Goal: Task Accomplishment & Management: Use online tool/utility

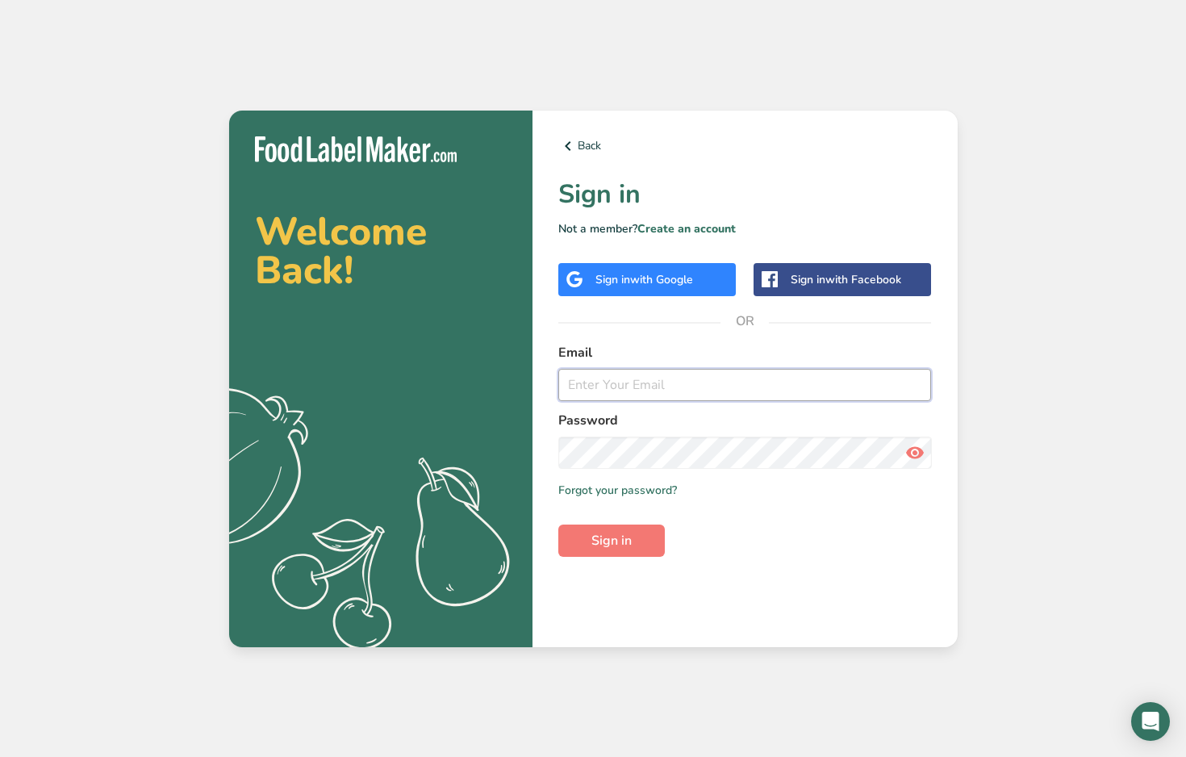
click at [650, 387] on input "email" at bounding box center [744, 385] width 373 height 32
type input "[PERSON_NAME][EMAIL_ADDRESS][DOMAIN_NAME]"
click at [622, 562] on div "Back Sign in Not a member? Create an account Sign in with Google Sign in with F…" at bounding box center [744, 378] width 425 height 536
click at [620, 550] on button "Sign in" at bounding box center [611, 540] width 106 height 32
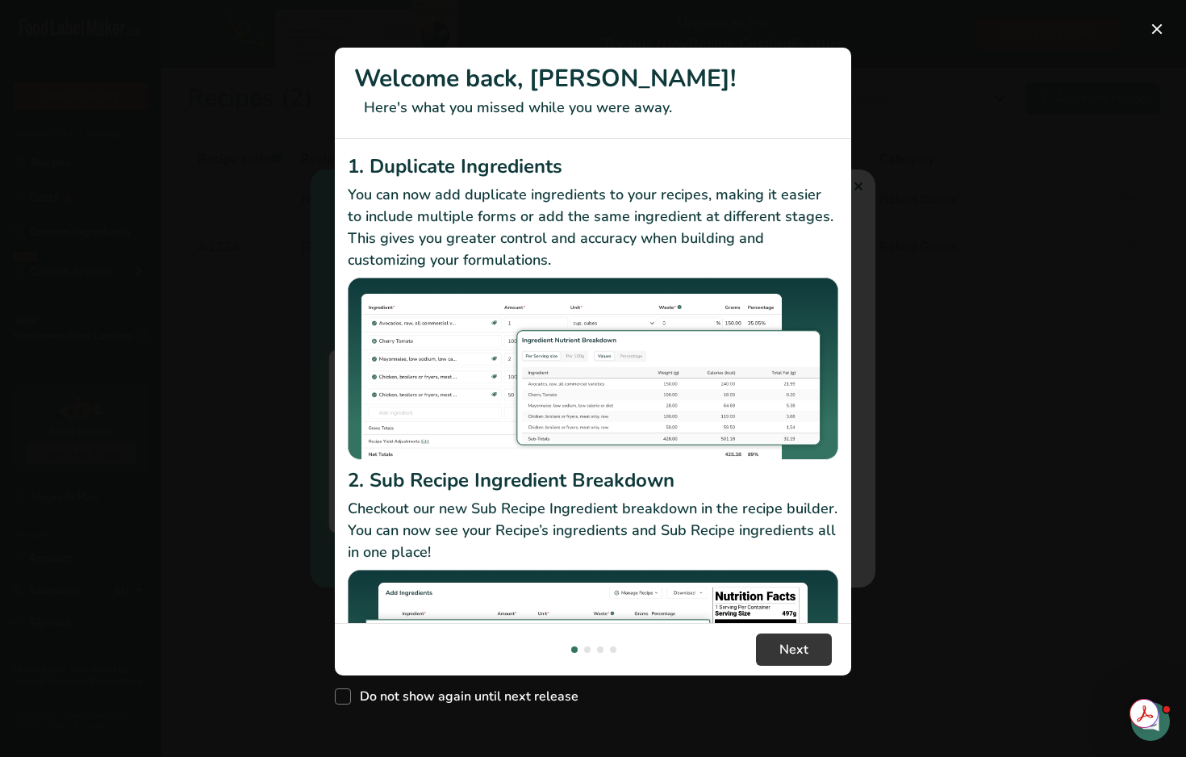
click at [861, 184] on div "New Features" at bounding box center [593, 378] width 1186 height 757
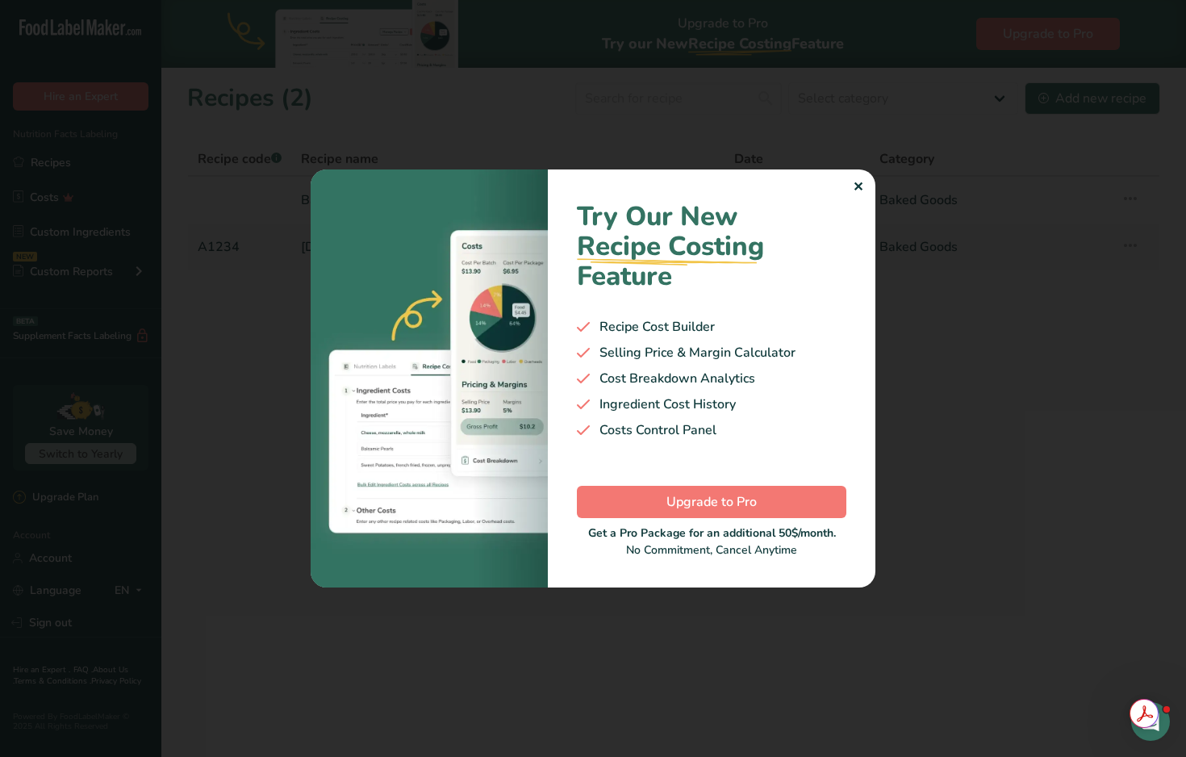
click at [859, 185] on div "✕" at bounding box center [858, 186] width 10 height 19
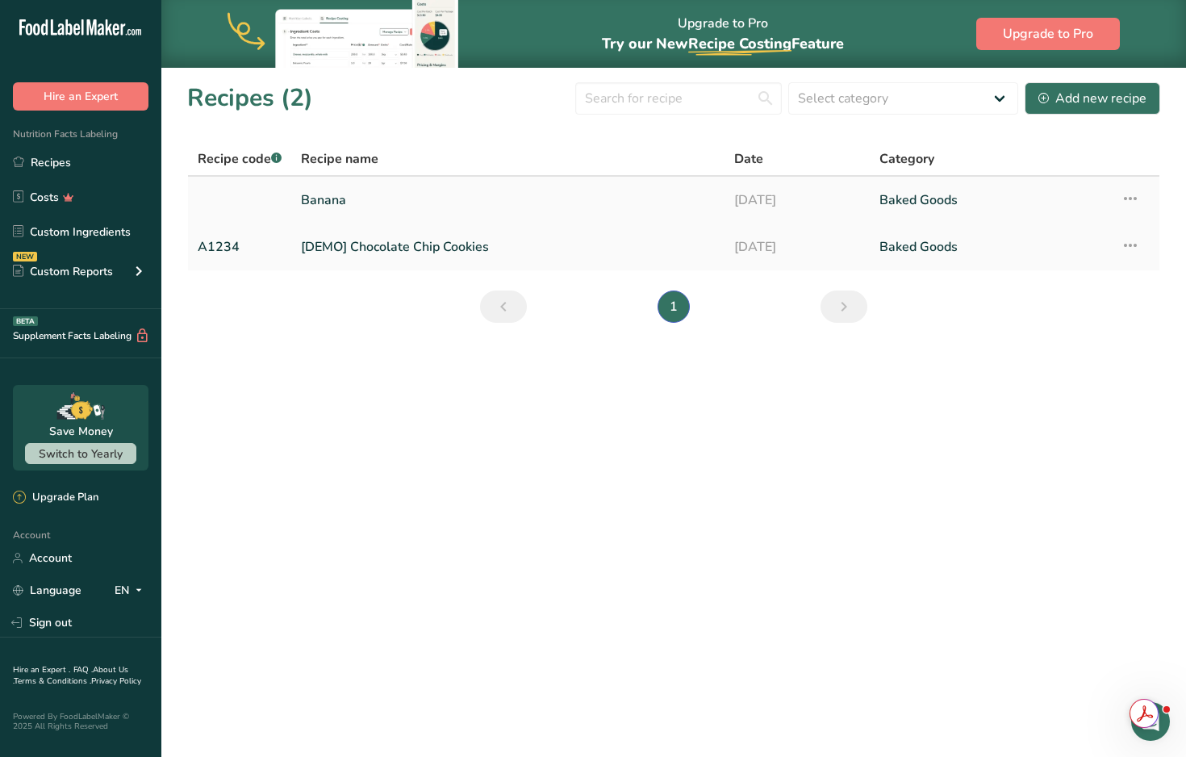
click at [823, 200] on link "[DATE]" at bounding box center [797, 200] width 126 height 34
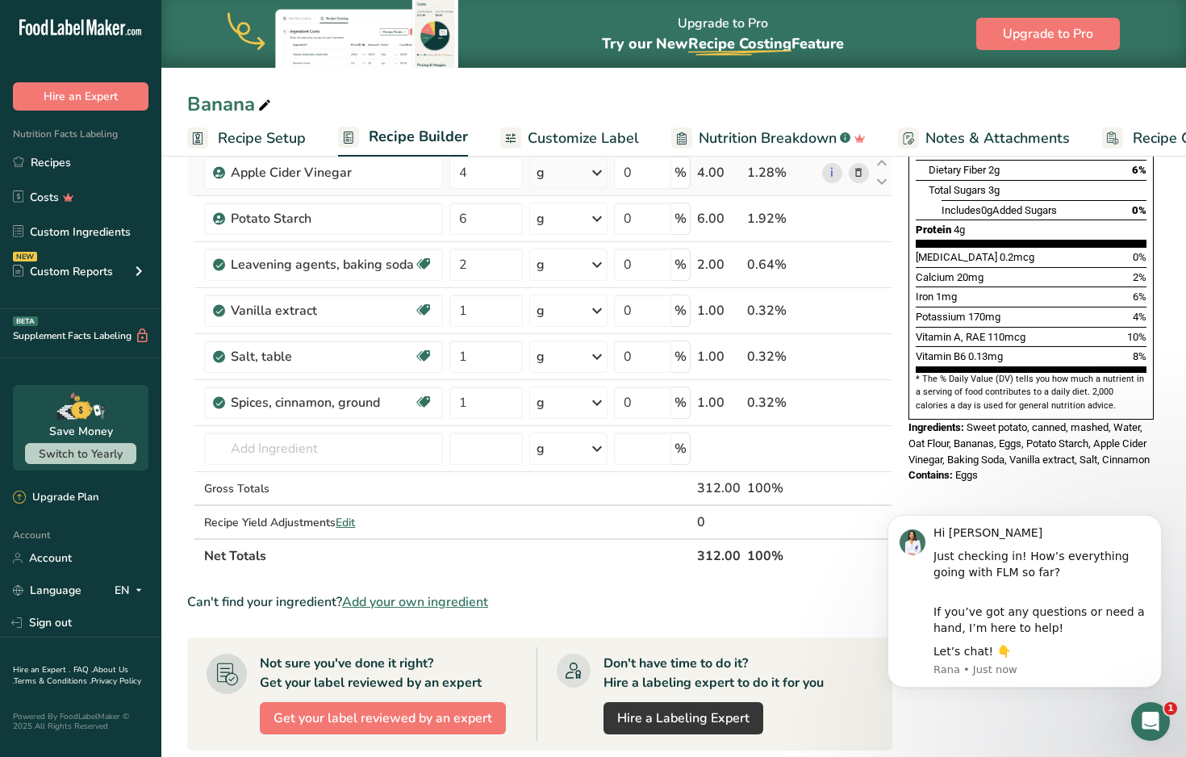
scroll to position [349, 0]
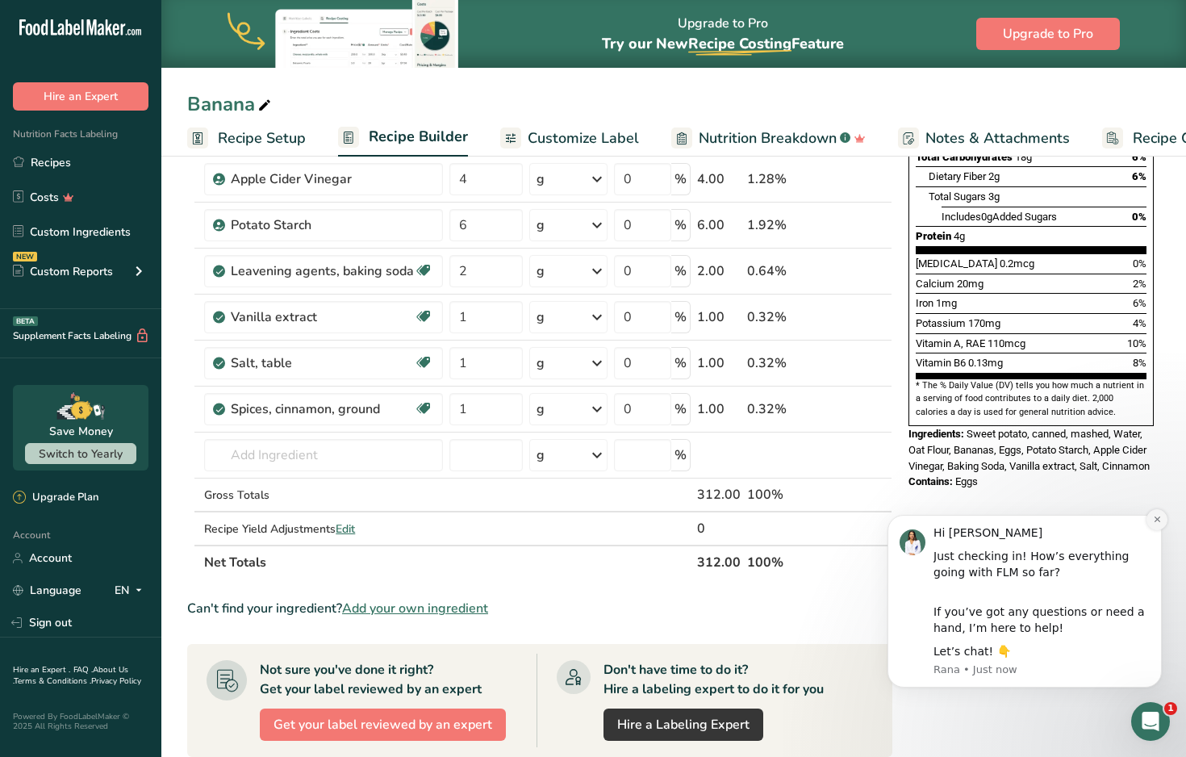
click at [1153, 525] on button "Dismiss notification" at bounding box center [1156, 519] width 21 height 21
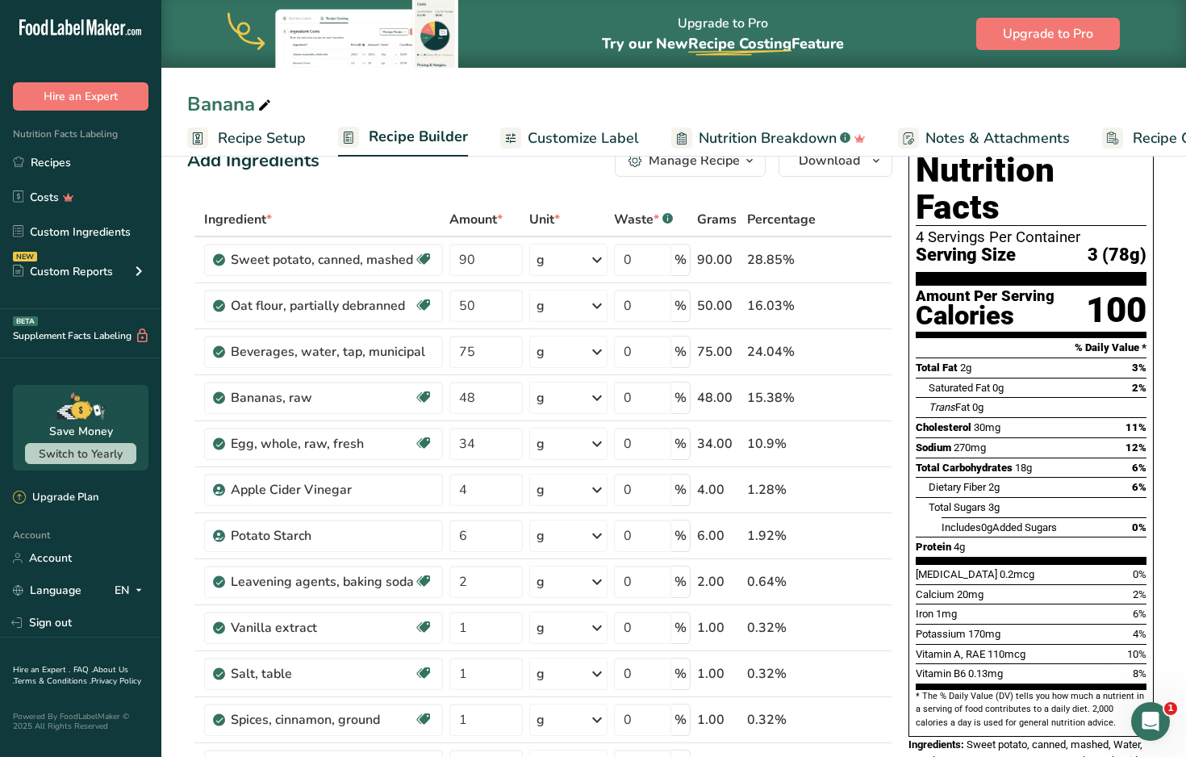
scroll to position [0, 0]
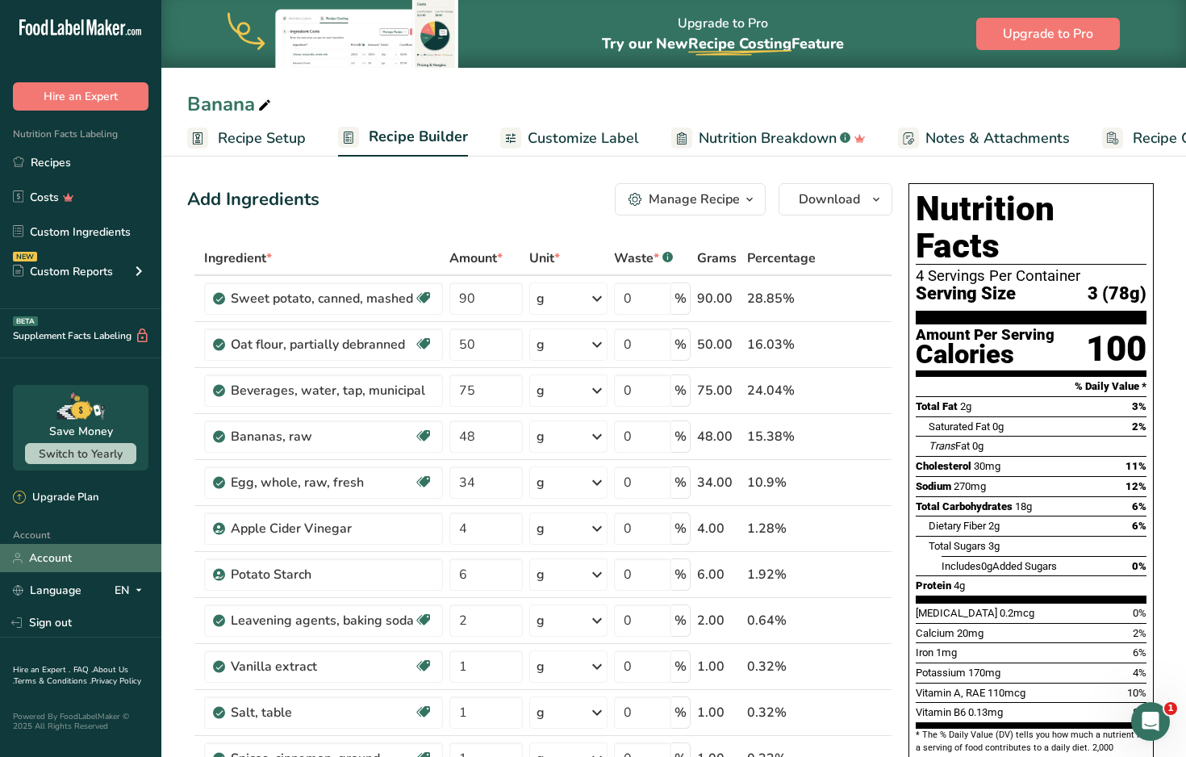
click at [86, 559] on link "Account" at bounding box center [80, 558] width 161 height 28
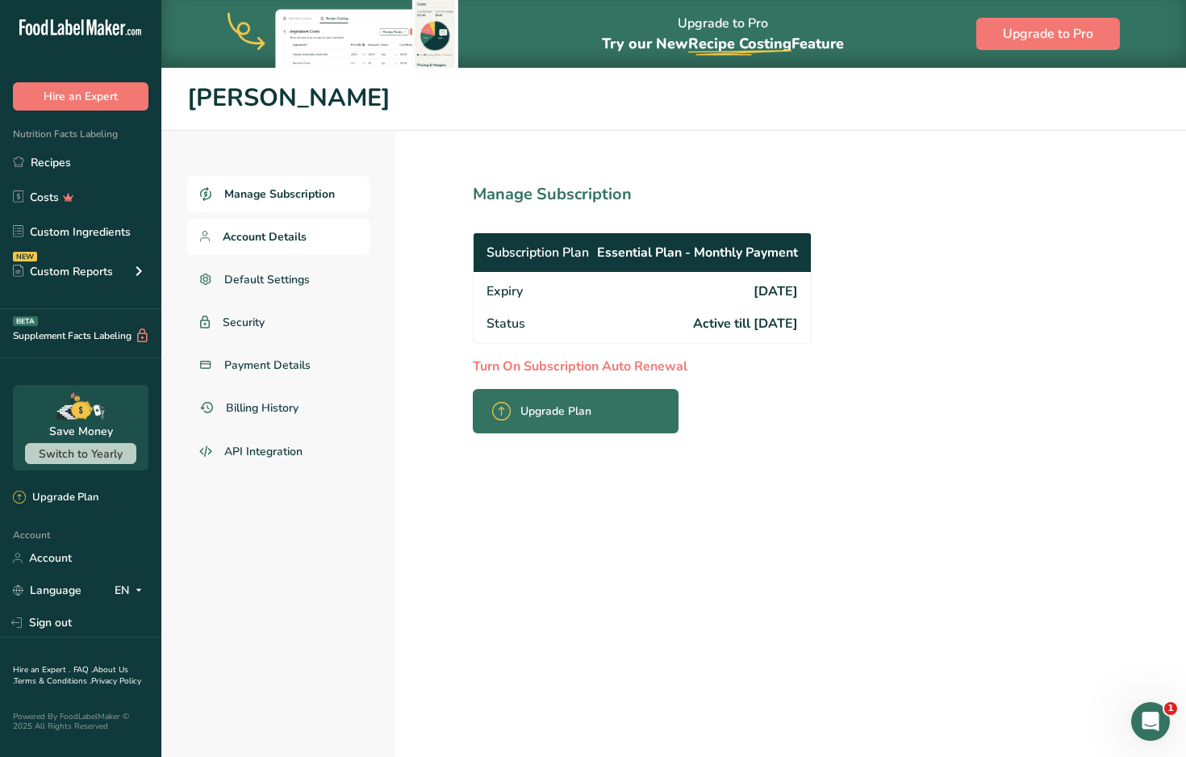
click at [261, 231] on span "Account Details" at bounding box center [265, 236] width 84 height 17
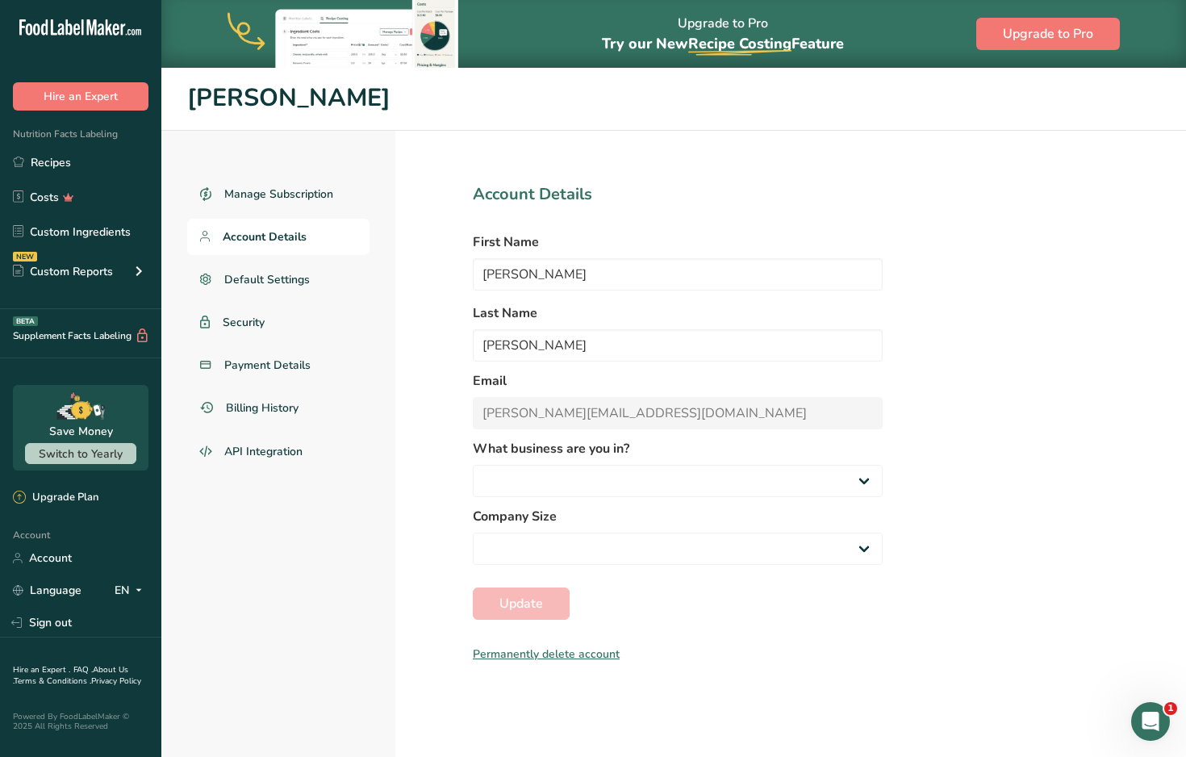
select select
click at [119, 166] on link "Recipes" at bounding box center [80, 162] width 161 height 31
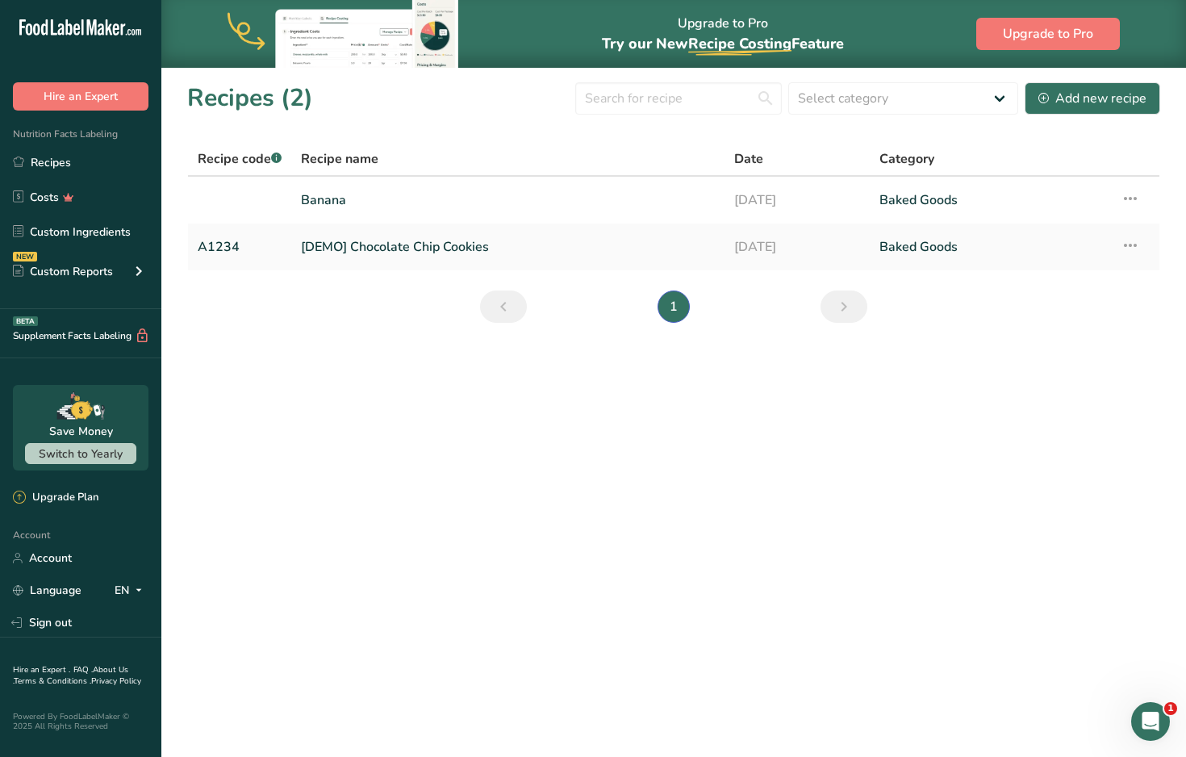
click at [231, 161] on span "Recipe code .a-a{fill:#347362;}.b-a{fill:#fff;}" at bounding box center [240, 159] width 84 height 18
click at [334, 153] on span "Recipe name" at bounding box center [339, 158] width 77 height 19
click at [366, 208] on link "Banana" at bounding box center [508, 200] width 414 height 34
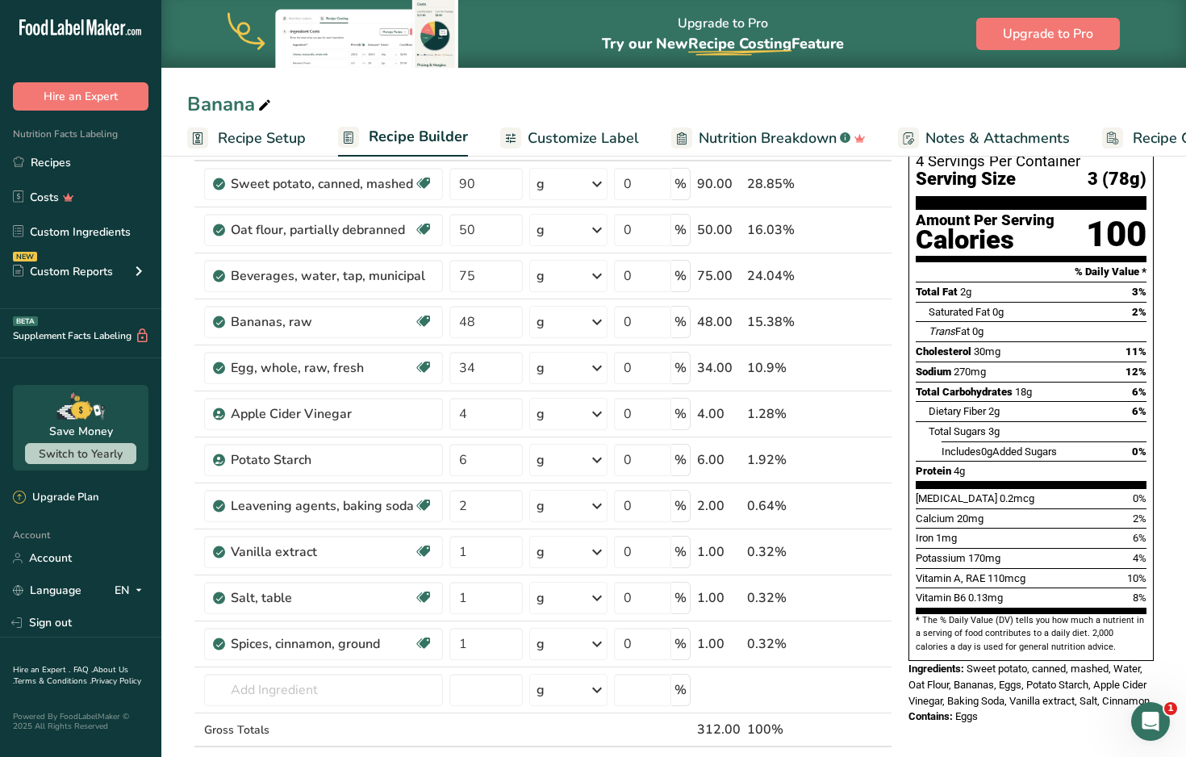
scroll to position [120, 0]
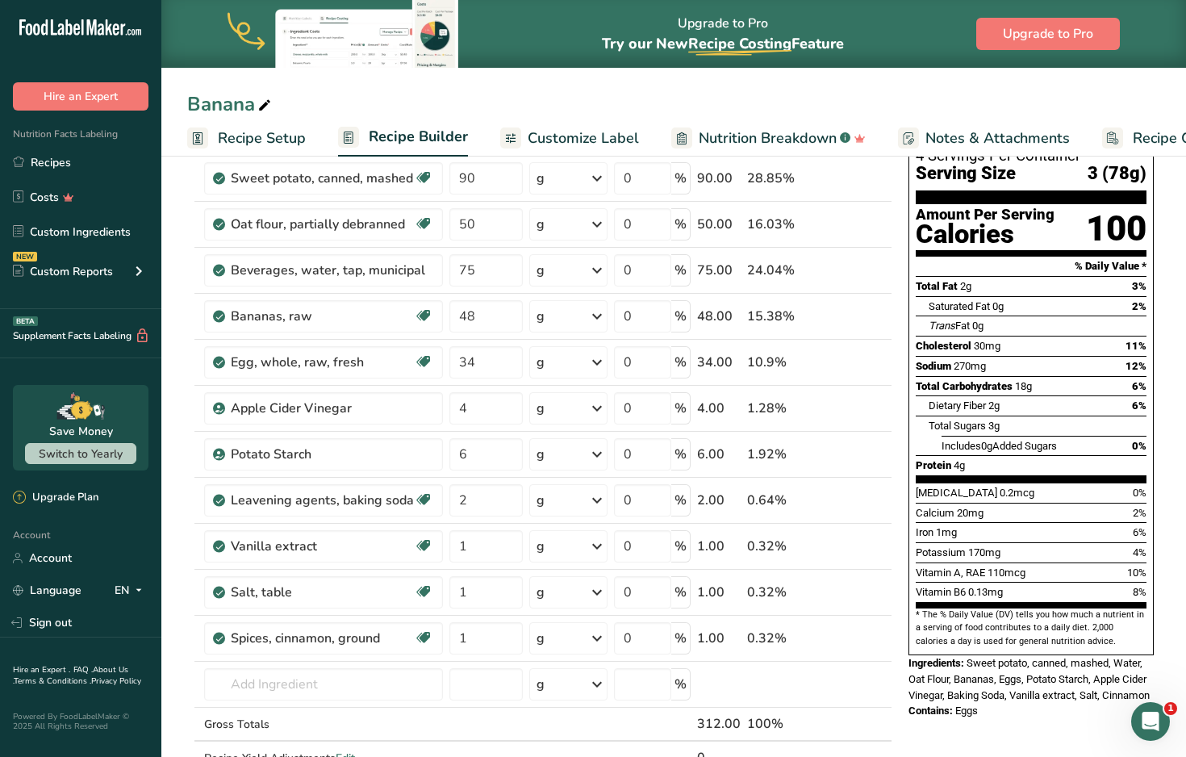
drag, startPoint x: 918, startPoint y: 533, endPoint x: 1007, endPoint y: 538, distance: 89.7
click at [1007, 565] on div "Vitamin A, RAE 110mcg" at bounding box center [970, 573] width 110 height 16
click at [1007, 566] on span "110mcg" at bounding box center [1006, 572] width 38 height 12
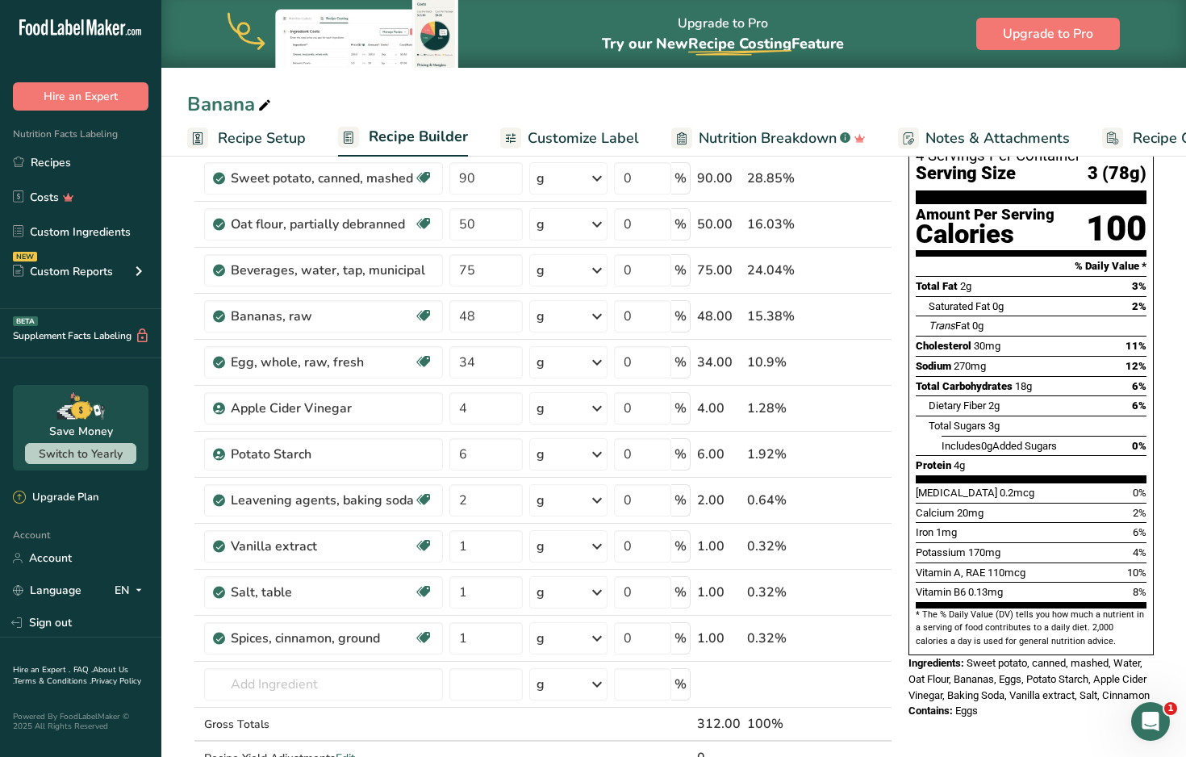
click at [1007, 566] on span "110mcg" at bounding box center [1006, 572] width 38 height 12
drag, startPoint x: 1007, startPoint y: 538, endPoint x: 988, endPoint y: 538, distance: 19.4
click at [988, 566] on span "110mcg" at bounding box center [1006, 572] width 38 height 12
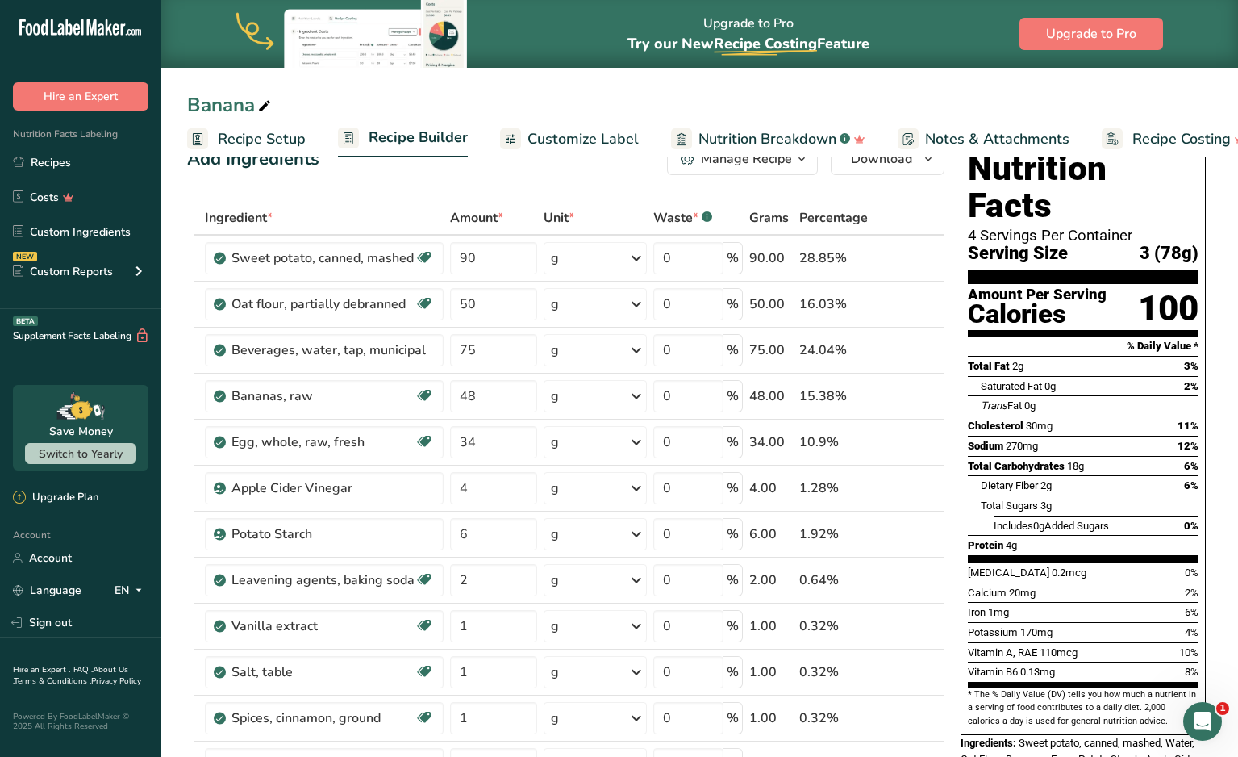
scroll to position [44, 0]
